Goal: Task Accomplishment & Management: Manage account settings

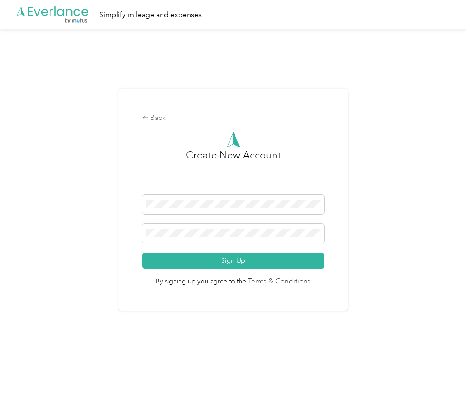
click at [260, 188] on h3 "Create New Account" at bounding box center [233, 170] width 95 height 47
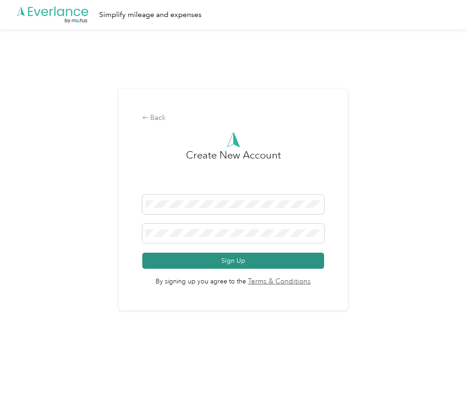
click at [214, 257] on button "Sign Up" at bounding box center [233, 261] width 182 height 16
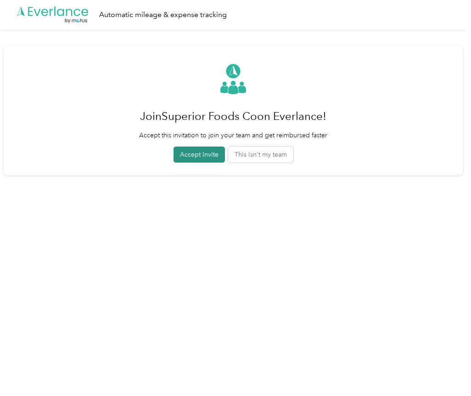
click at [205, 157] on button "Accept invite" at bounding box center [199, 154] width 51 height 16
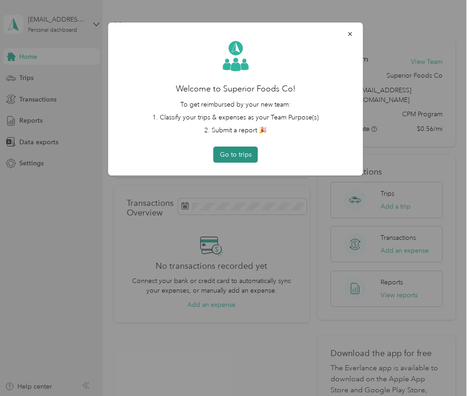
click at [240, 148] on button "Go to trips" at bounding box center [236, 154] width 45 height 16
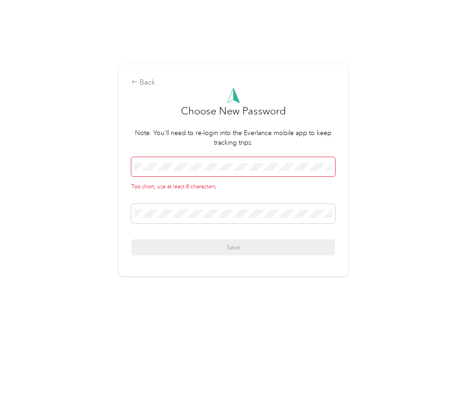
click at [321, 157] on span at bounding box center [233, 166] width 204 height 19
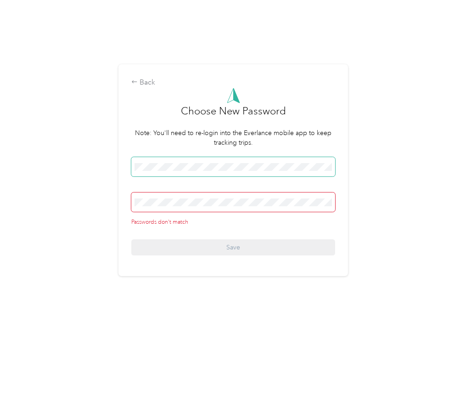
click at [48, 150] on div "Back Choose New Password Note: You'll need to re-login into the Everlance mobil…" at bounding box center [233, 174] width 467 height 349
click at [98, 167] on div "Back Choose New Password Note: You'll need to re-login into the Everlance mobil…" at bounding box center [233, 174] width 467 height 349
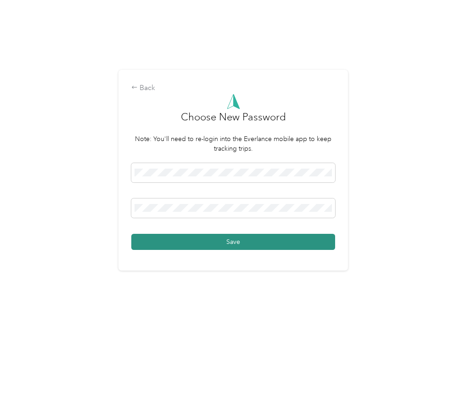
click at [253, 236] on button "Save" at bounding box center [233, 242] width 204 height 16
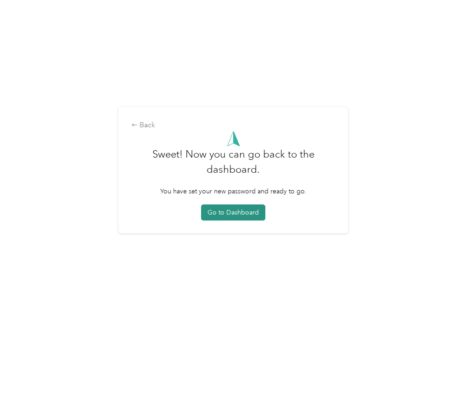
click at [251, 214] on button "Go to Dashboard" at bounding box center [233, 212] width 64 height 16
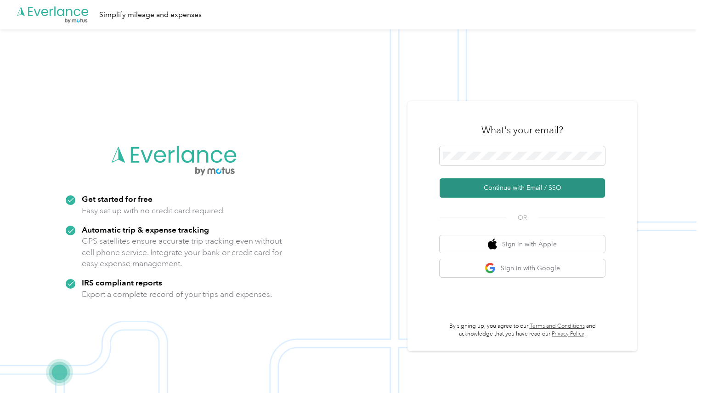
click at [523, 189] on button "Continue with Email / SSO" at bounding box center [521, 187] width 165 height 19
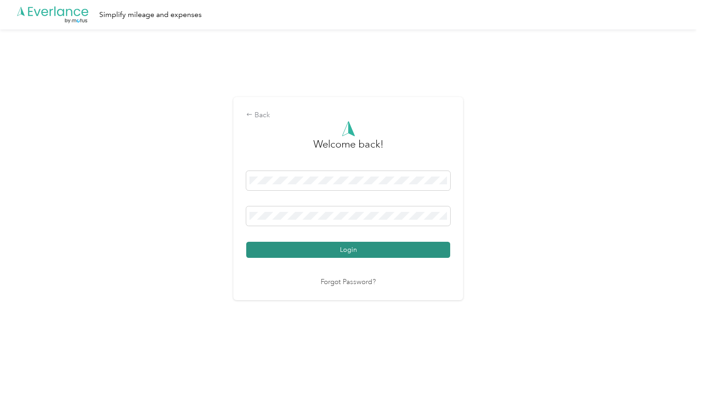
click at [351, 250] on button "Login" at bounding box center [348, 250] width 204 height 16
